Goal: Check status: Check status

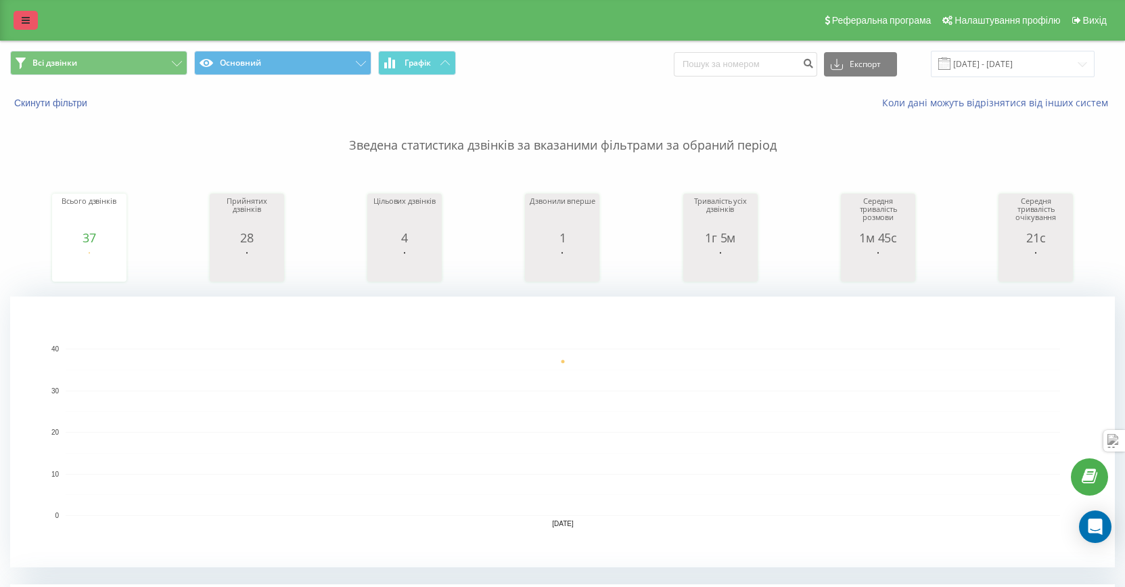
click at [18, 24] on link at bounding box center [26, 20] width 24 height 19
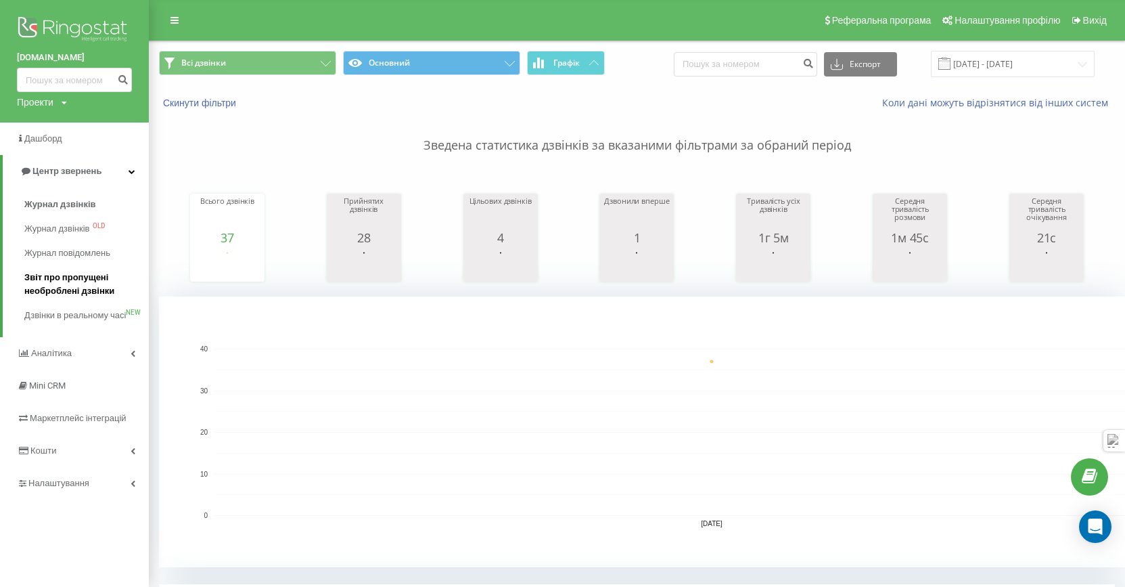
click at [39, 284] on span "Звіт про пропущені необроблені дзвінки" at bounding box center [83, 284] width 118 height 27
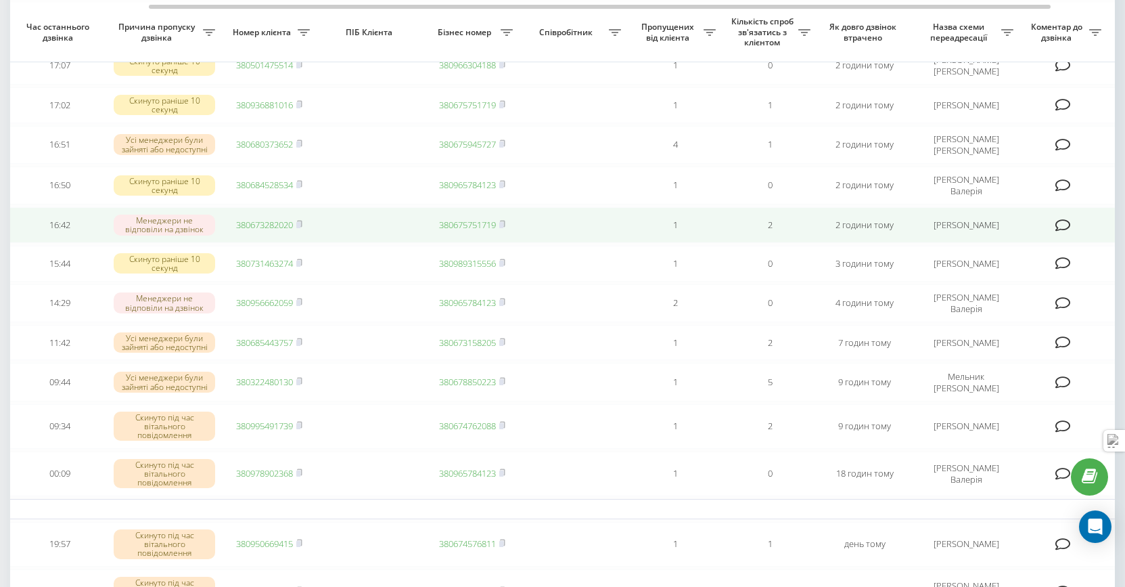
scroll to position [142, 0]
